Goal: Find specific page/section

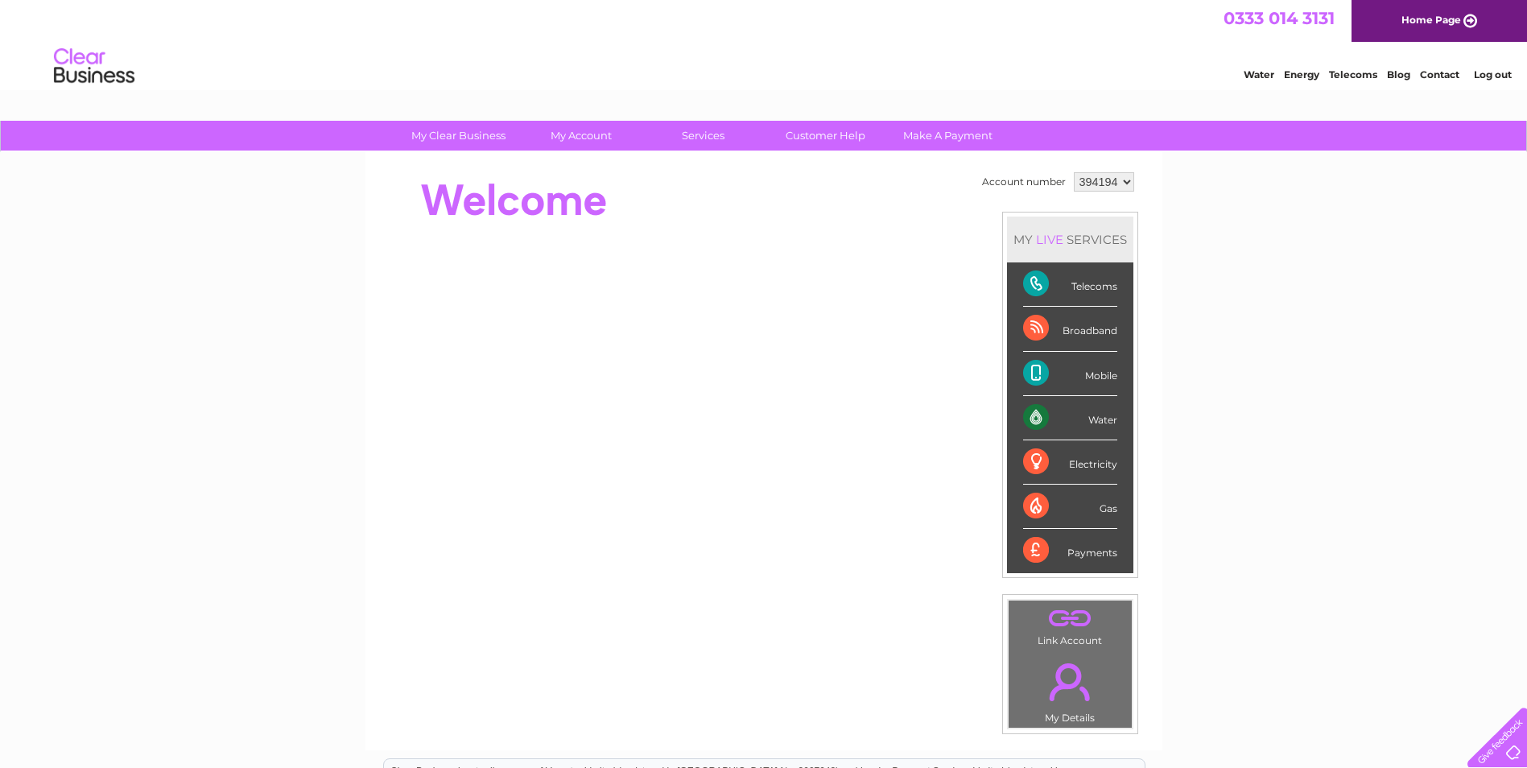
click at [1128, 181] on select "394194 425084" at bounding box center [1104, 181] width 60 height 19
select select "425084"
click at [1074, 172] on select "394194 425084" at bounding box center [1104, 181] width 60 height 19
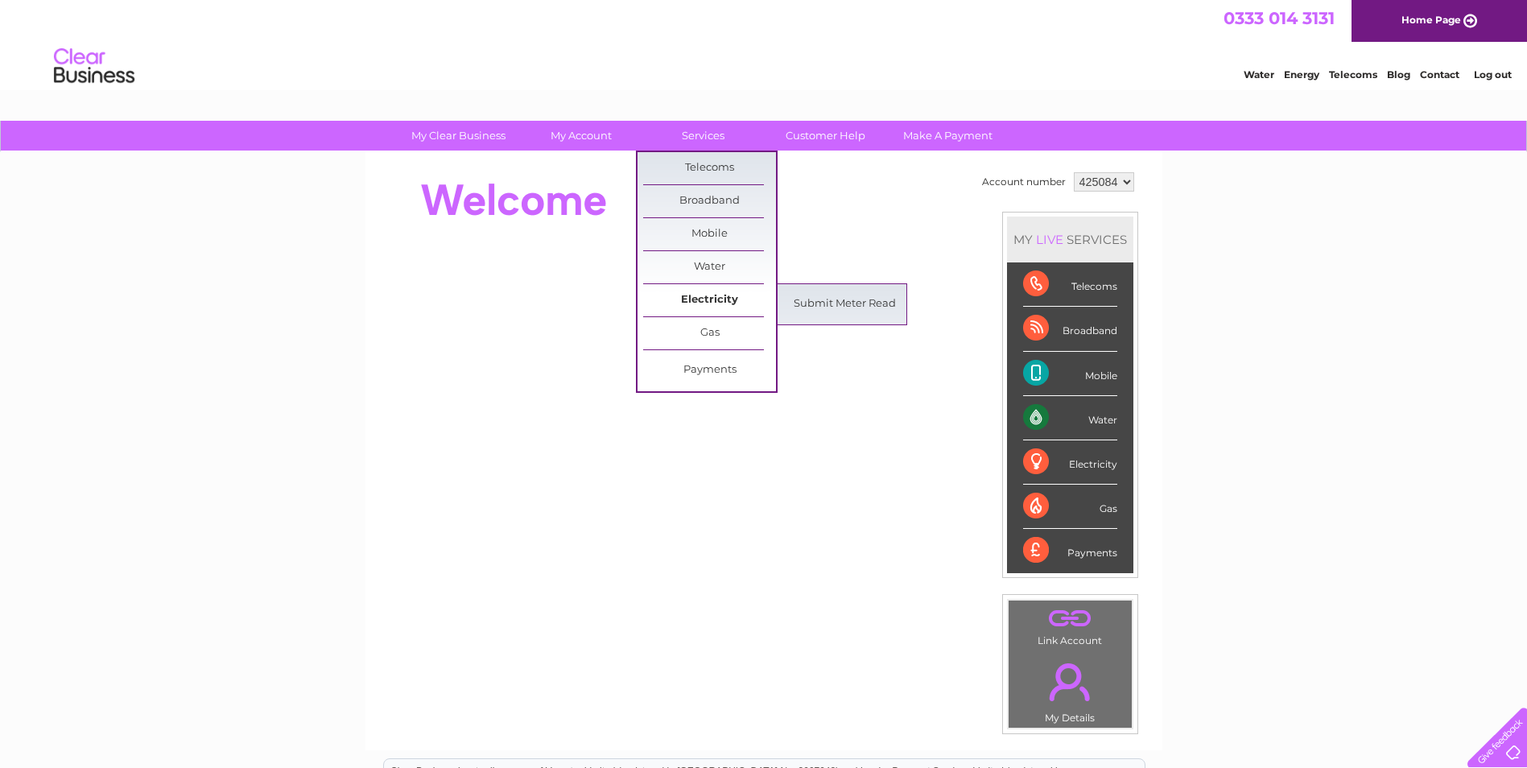
click at [705, 294] on link "Electricity" at bounding box center [709, 300] width 133 height 32
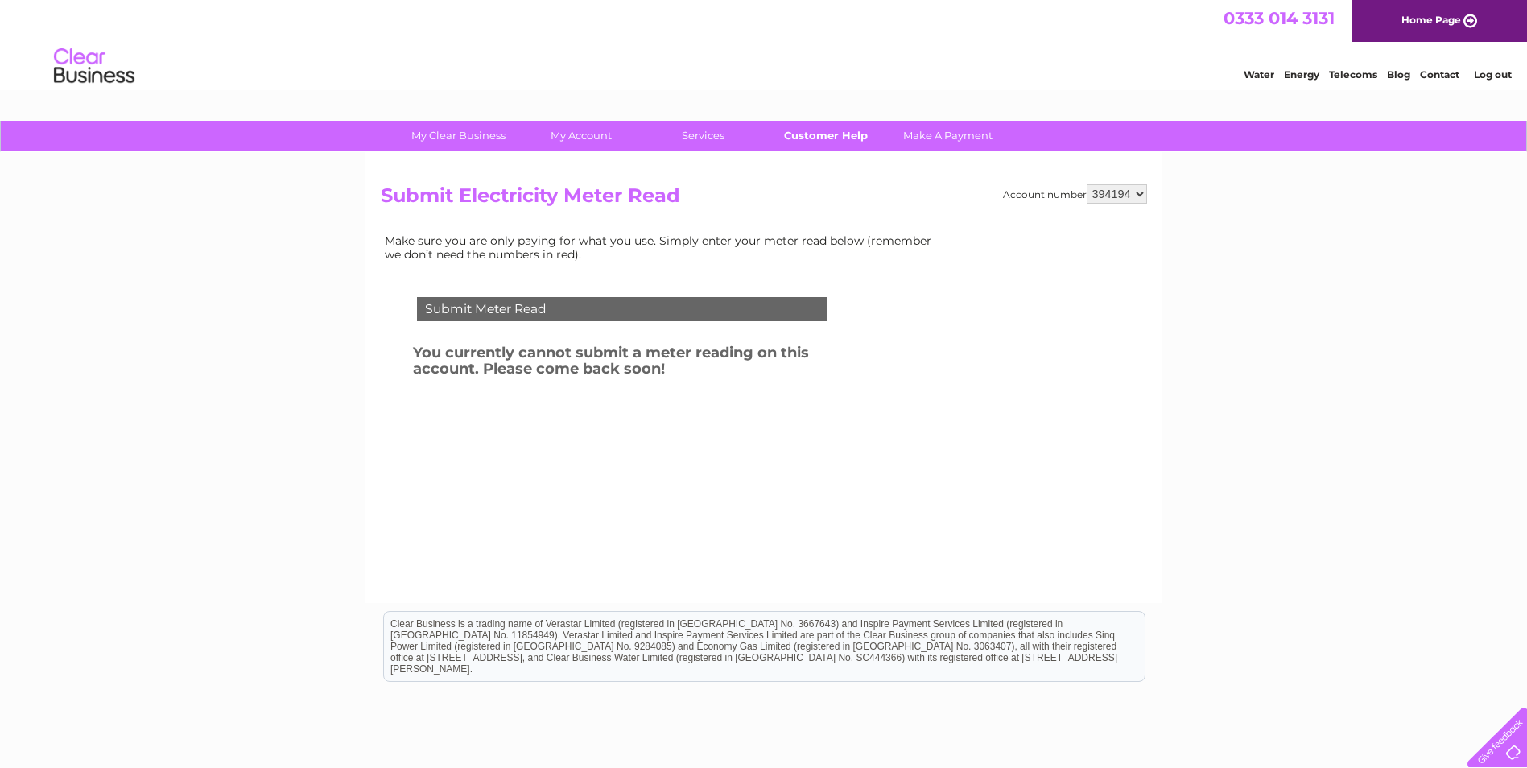
click at [815, 130] on link "Customer Help" at bounding box center [825, 136] width 133 height 30
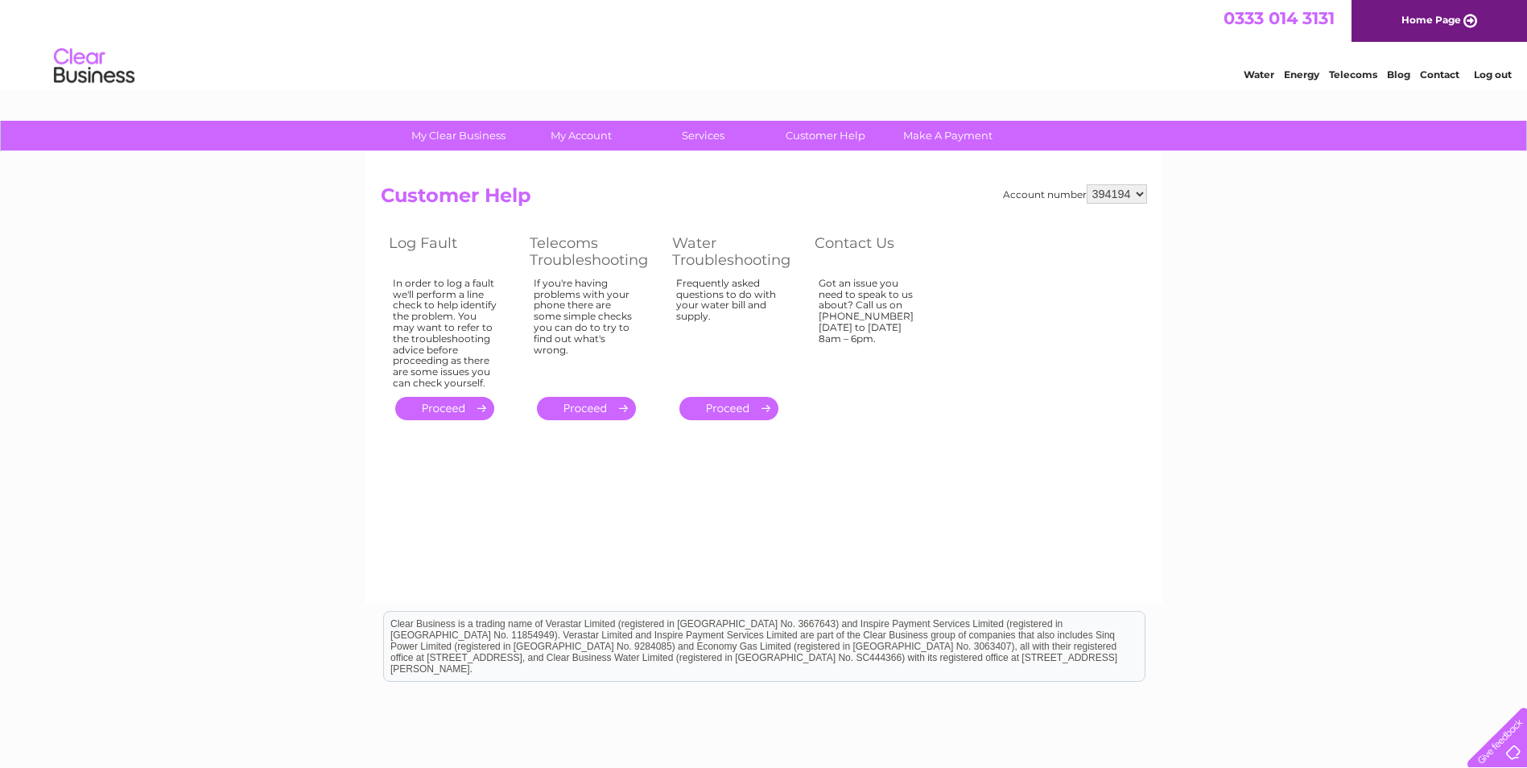
click at [1302, 78] on link "Energy" at bounding box center [1301, 74] width 35 height 12
